Goal: Share content: Share content

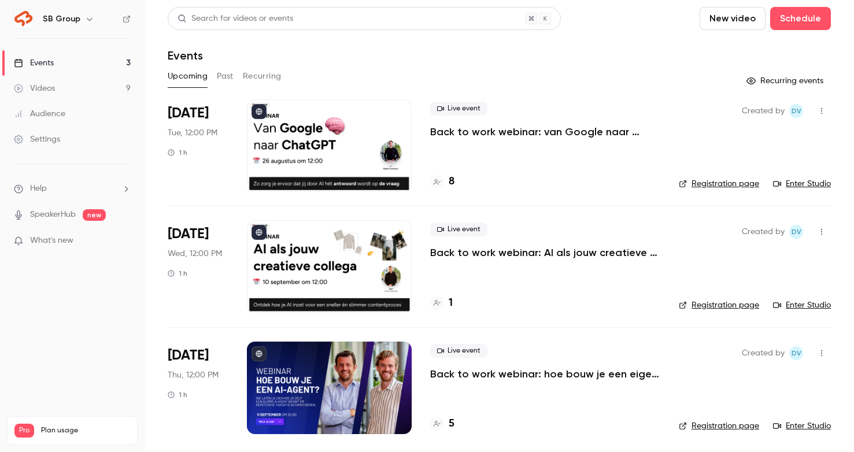
click at [561, 133] on p "Back to work webinar: van Google naar ChatGPT" at bounding box center [545, 132] width 230 height 14
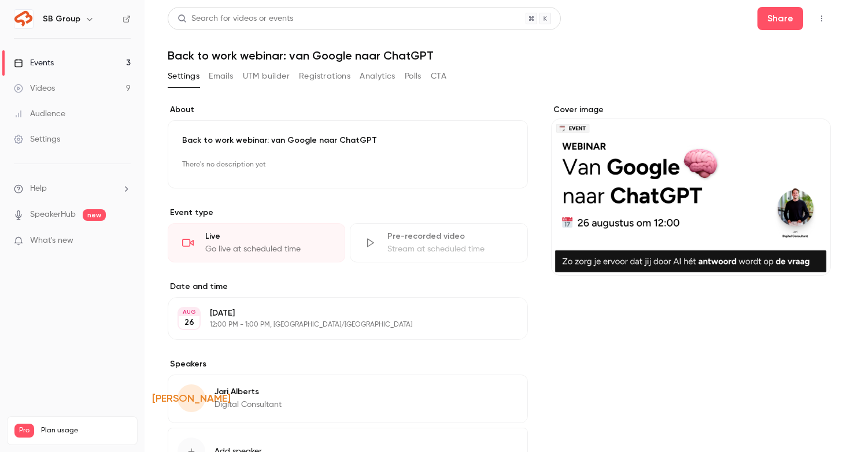
click at [301, 78] on button "Registrations" at bounding box center [324, 76] width 51 height 19
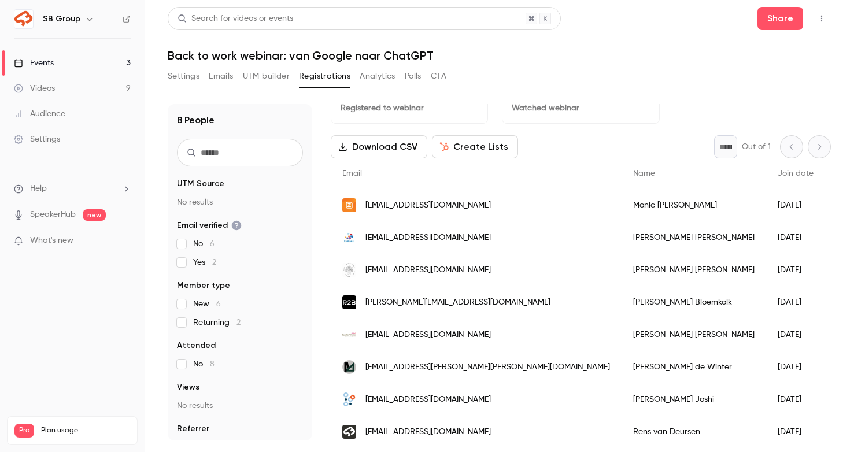
scroll to position [33, 0]
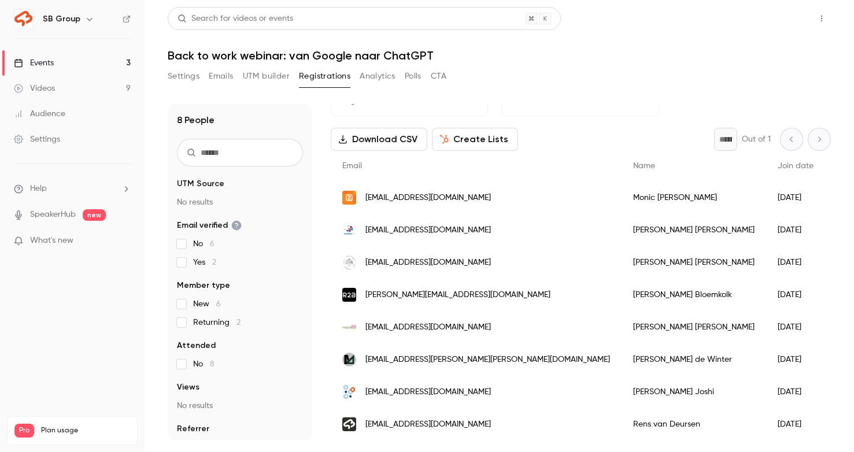
click at [780, 25] on button "Share" at bounding box center [781, 18] width 46 height 23
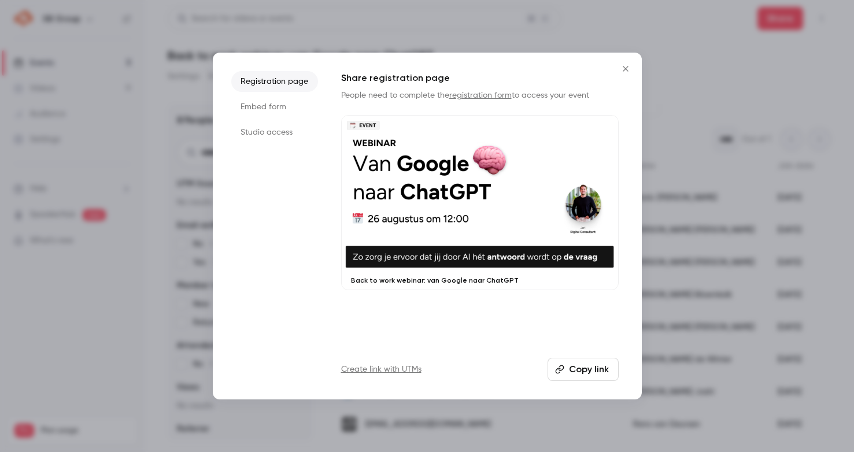
click at [566, 370] on button "Copy link" at bounding box center [583, 369] width 71 height 23
